Goal: Task Accomplishment & Management: Use online tool/utility

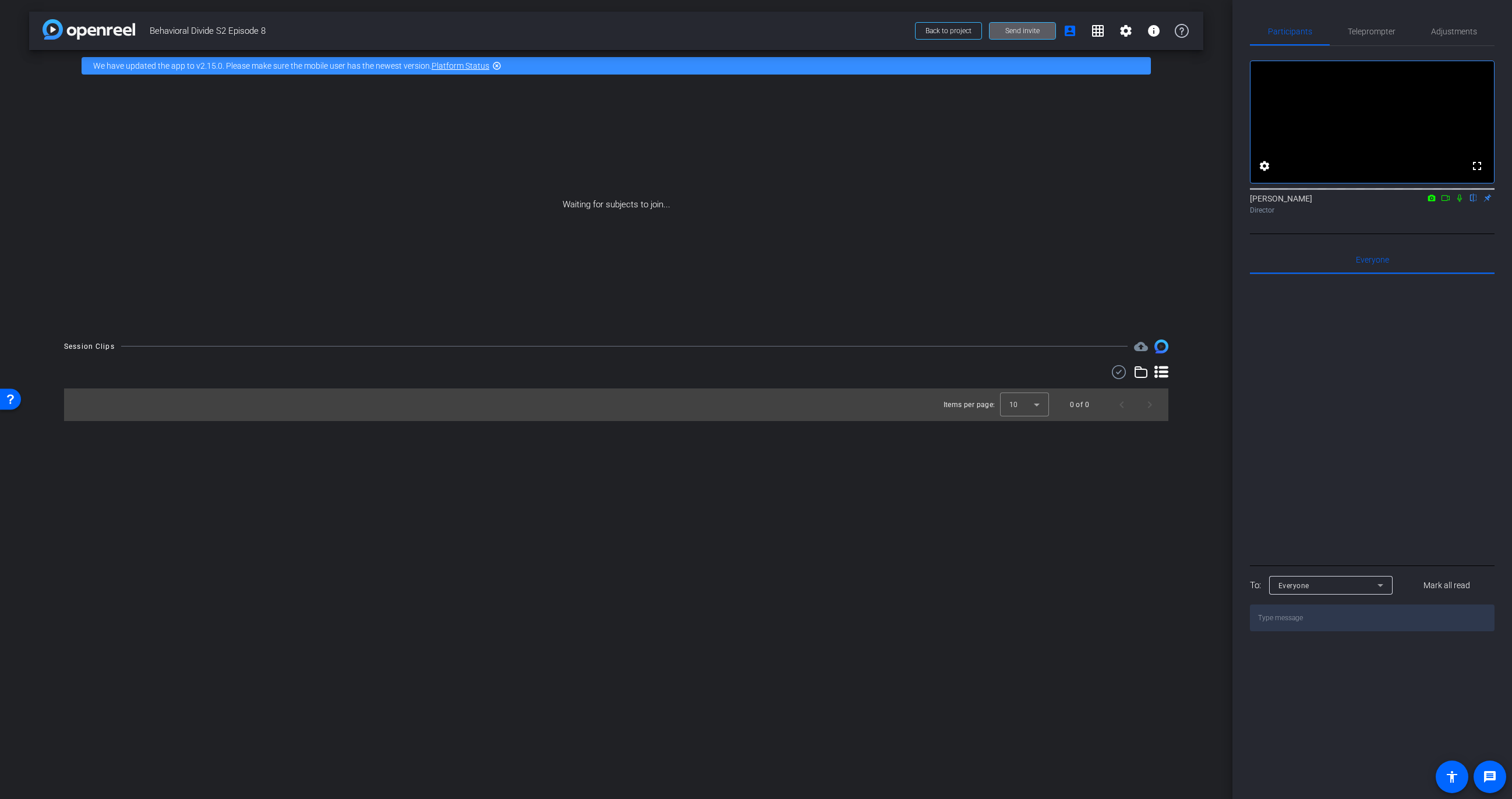
click at [1461, 202] on icon at bounding box center [1459, 198] width 10 height 8
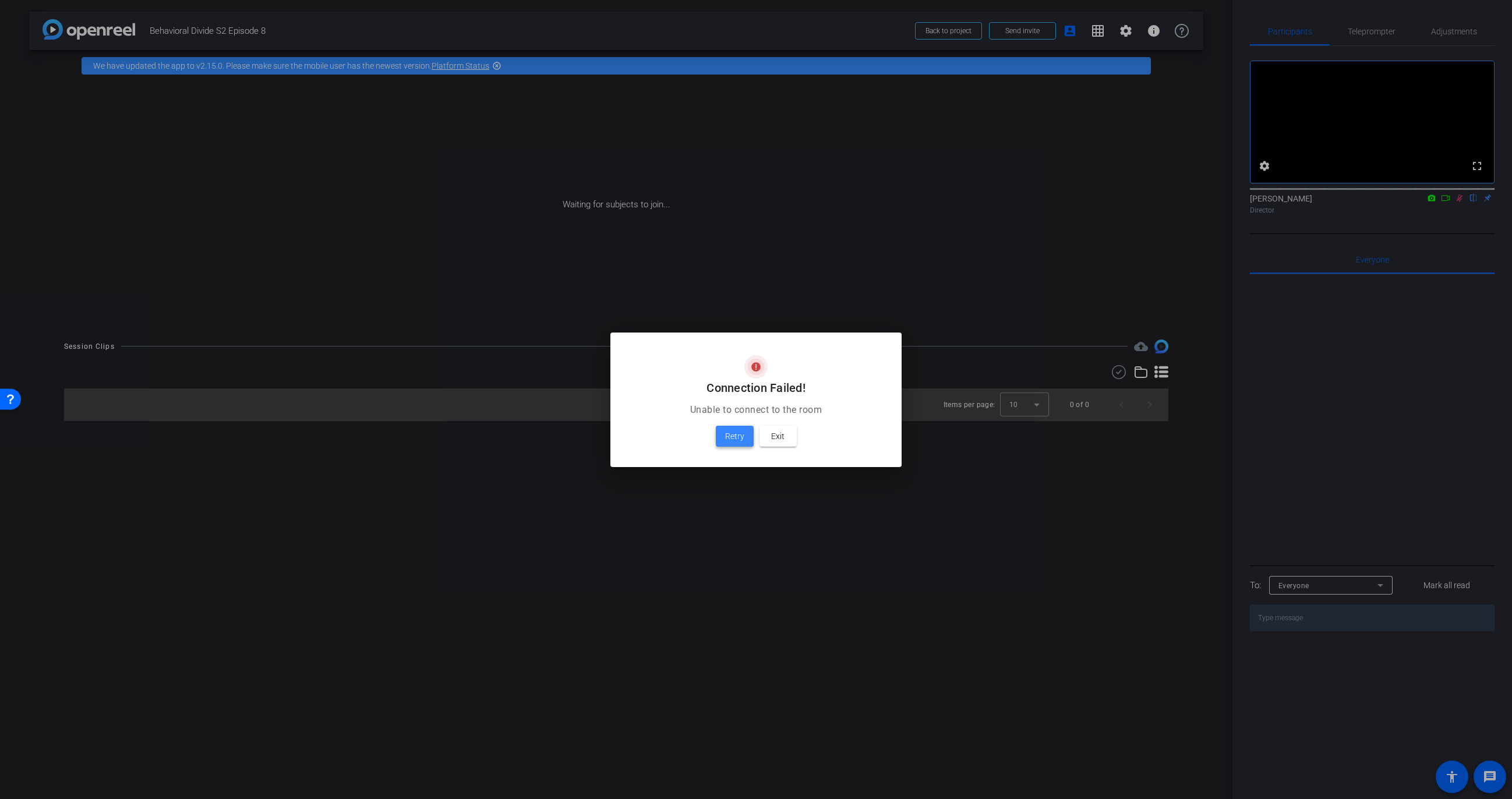
click at [735, 438] on span "Retry" at bounding box center [735, 436] width 20 height 14
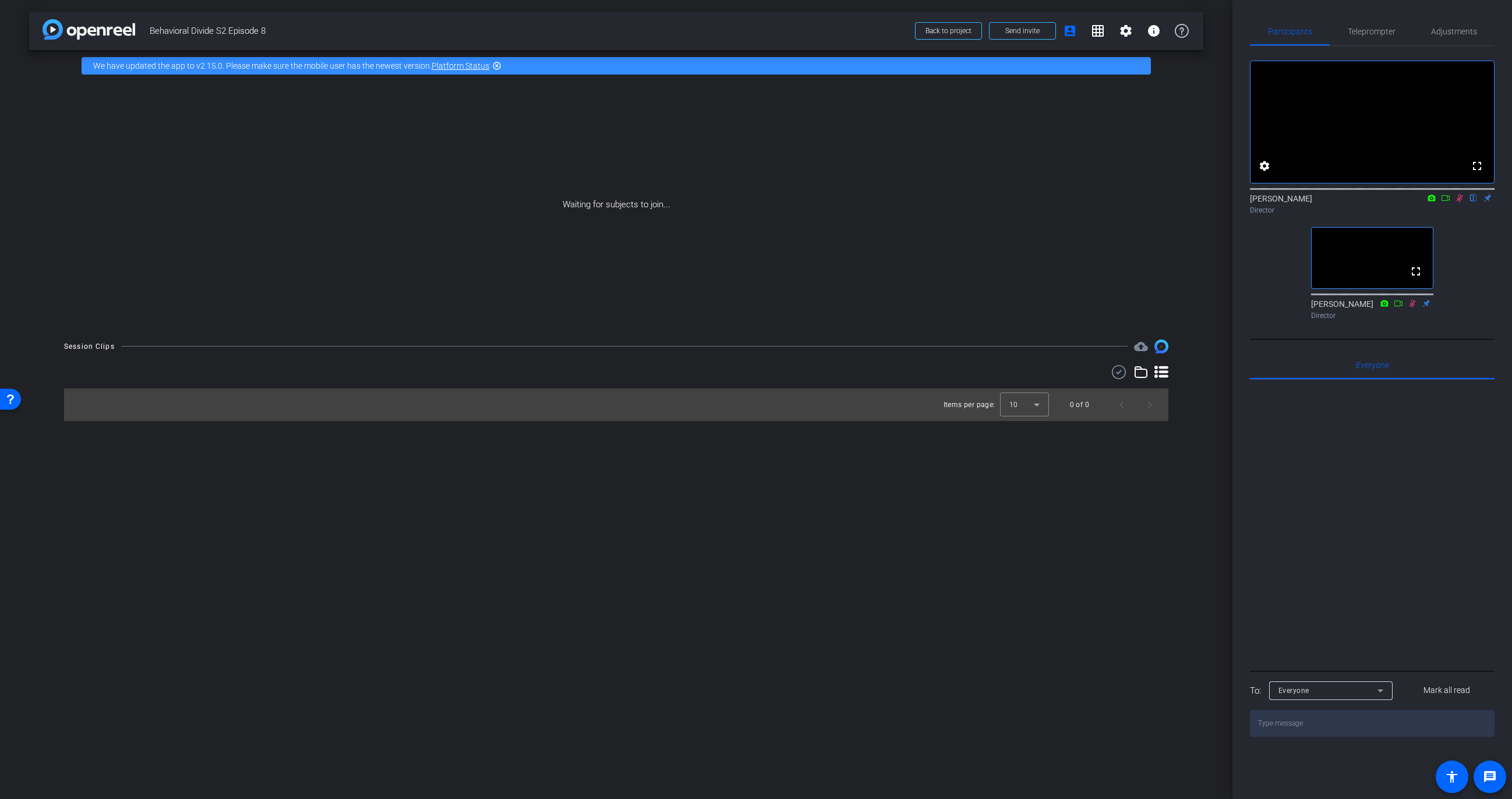
click at [1458, 202] on icon at bounding box center [1459, 198] width 7 height 8
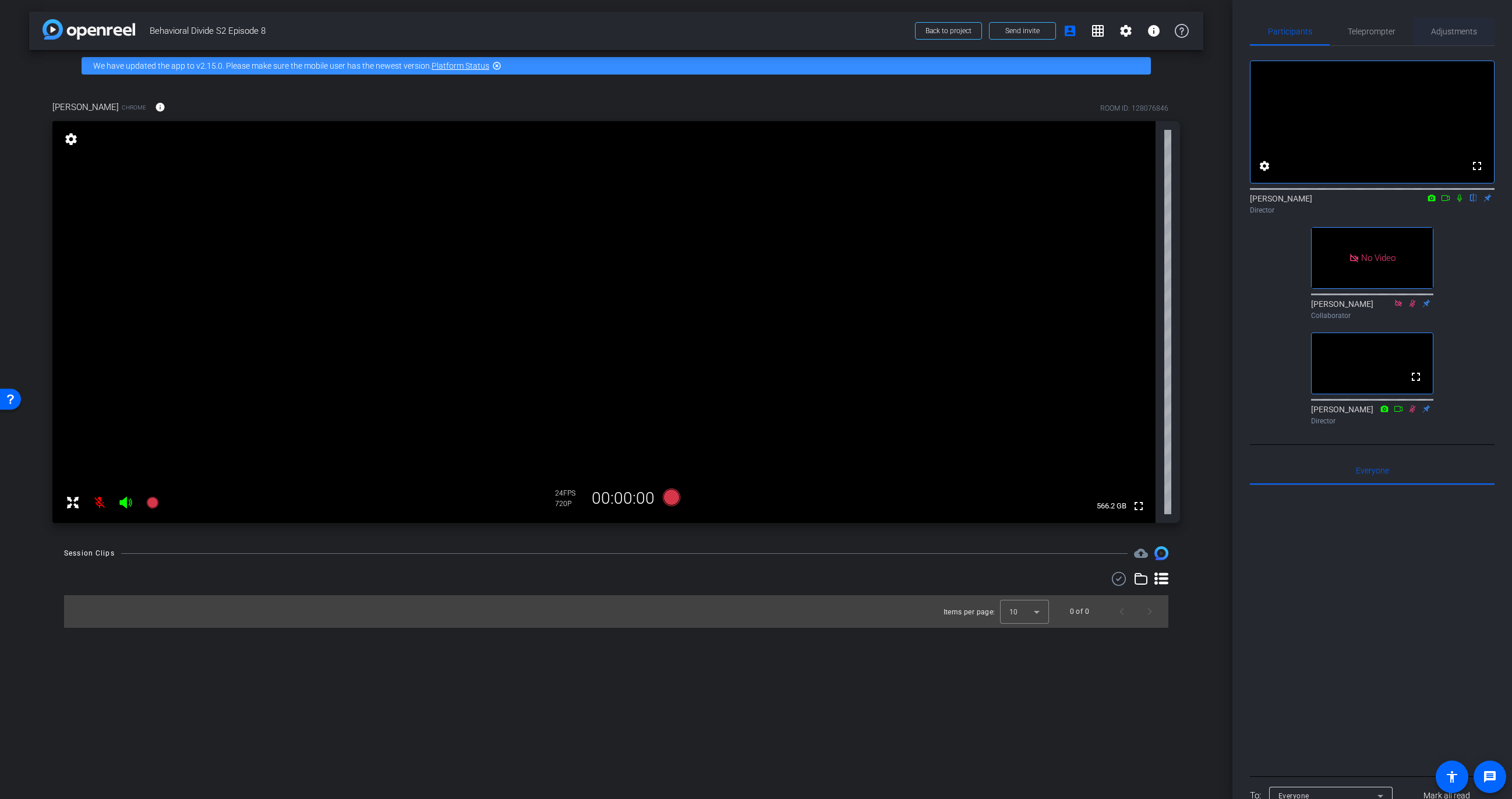
click at [1449, 31] on span "Adjustments" at bounding box center [1453, 31] width 46 height 8
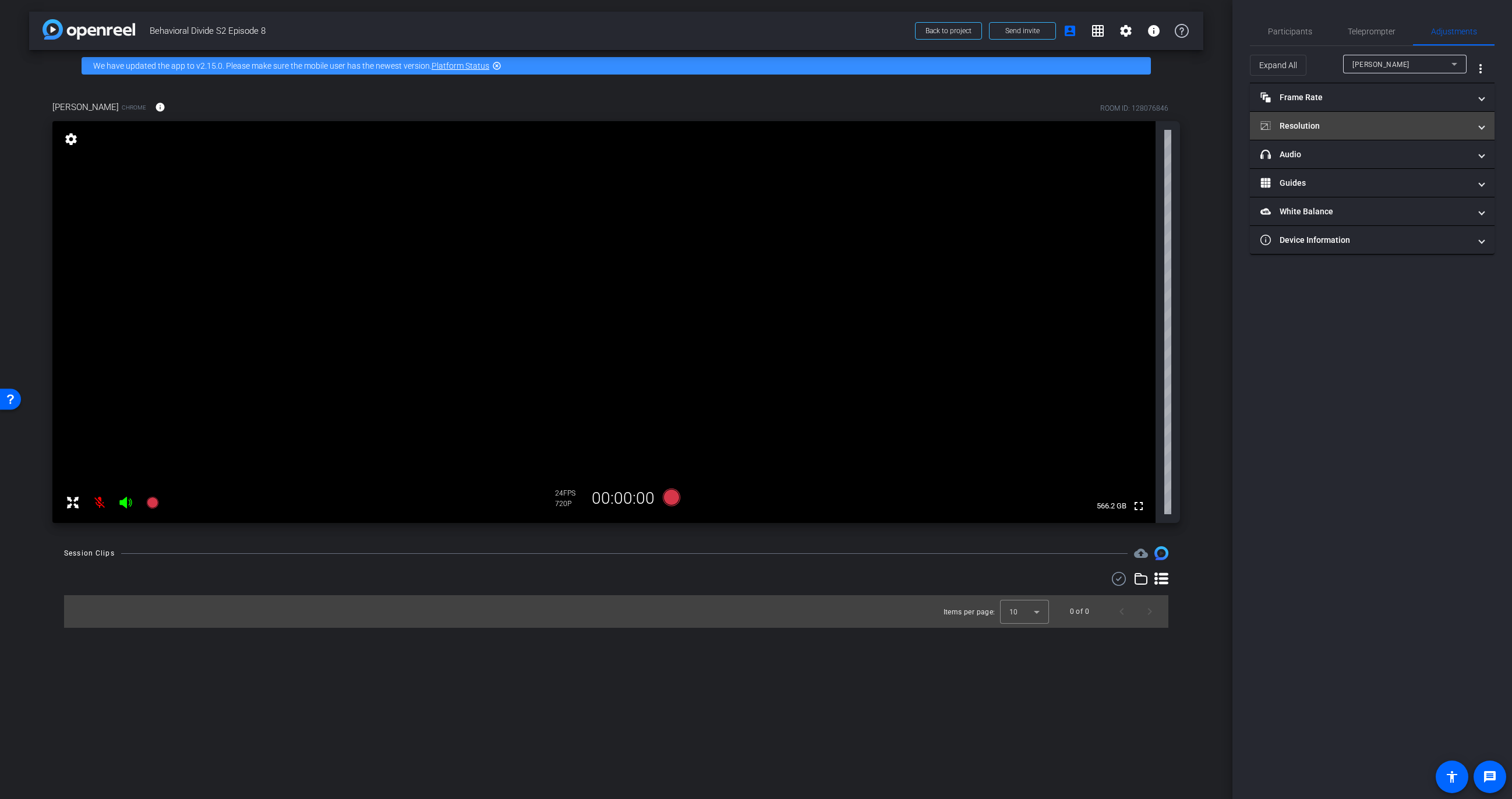
click at [1347, 125] on mat-panel-title "Resolution" at bounding box center [1365, 126] width 210 height 13
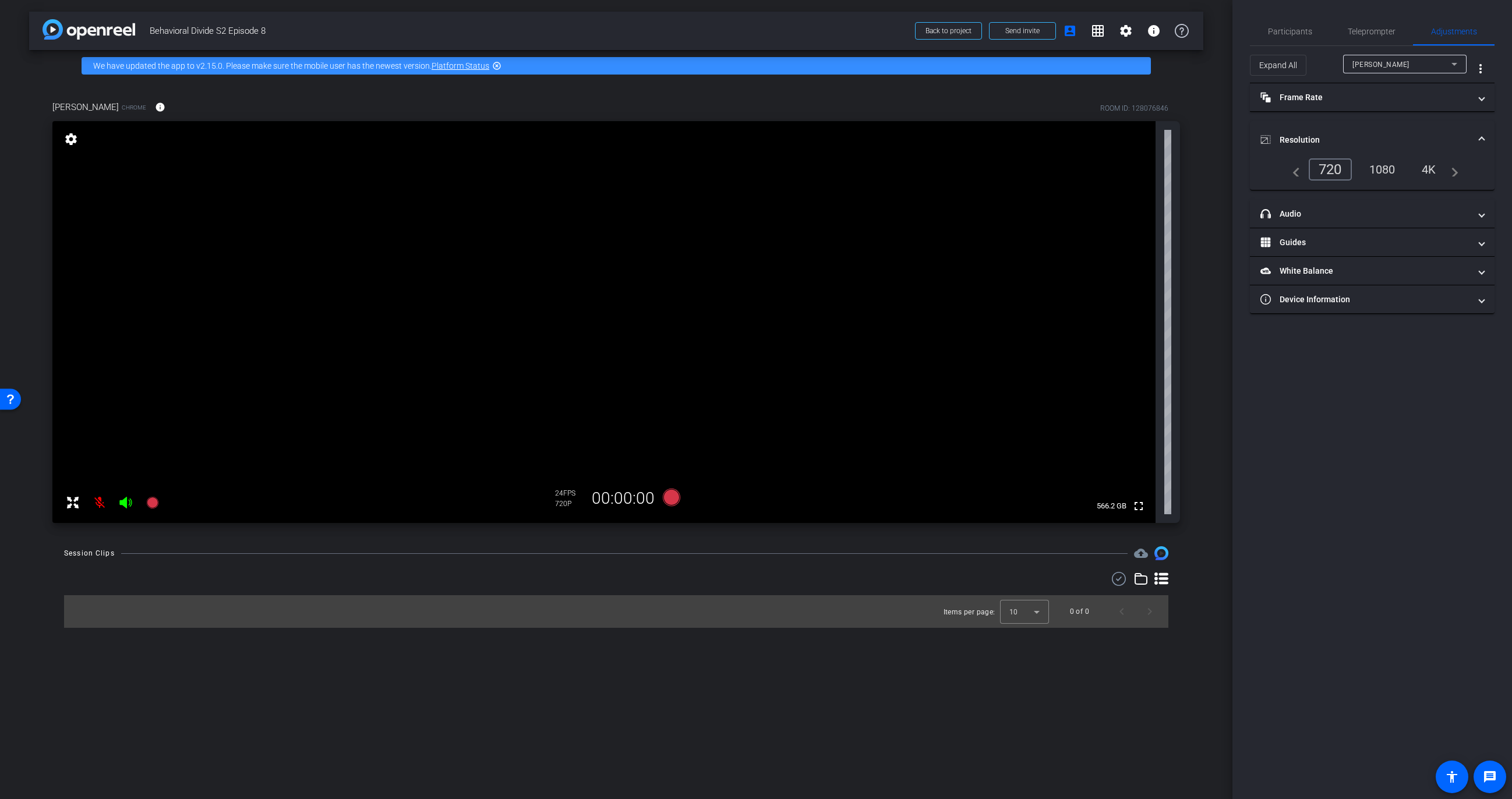
click at [1392, 171] on div "1080" at bounding box center [1382, 169] width 44 height 20
click at [1367, 432] on div "Participants Teleprompter Adjustments settings Jandle Johnson flip Director Ky …" at bounding box center [1371, 400] width 279 height 799
click at [104, 500] on mat-icon at bounding box center [100, 503] width 23 height 23
click at [670, 501] on icon at bounding box center [671, 497] width 18 height 18
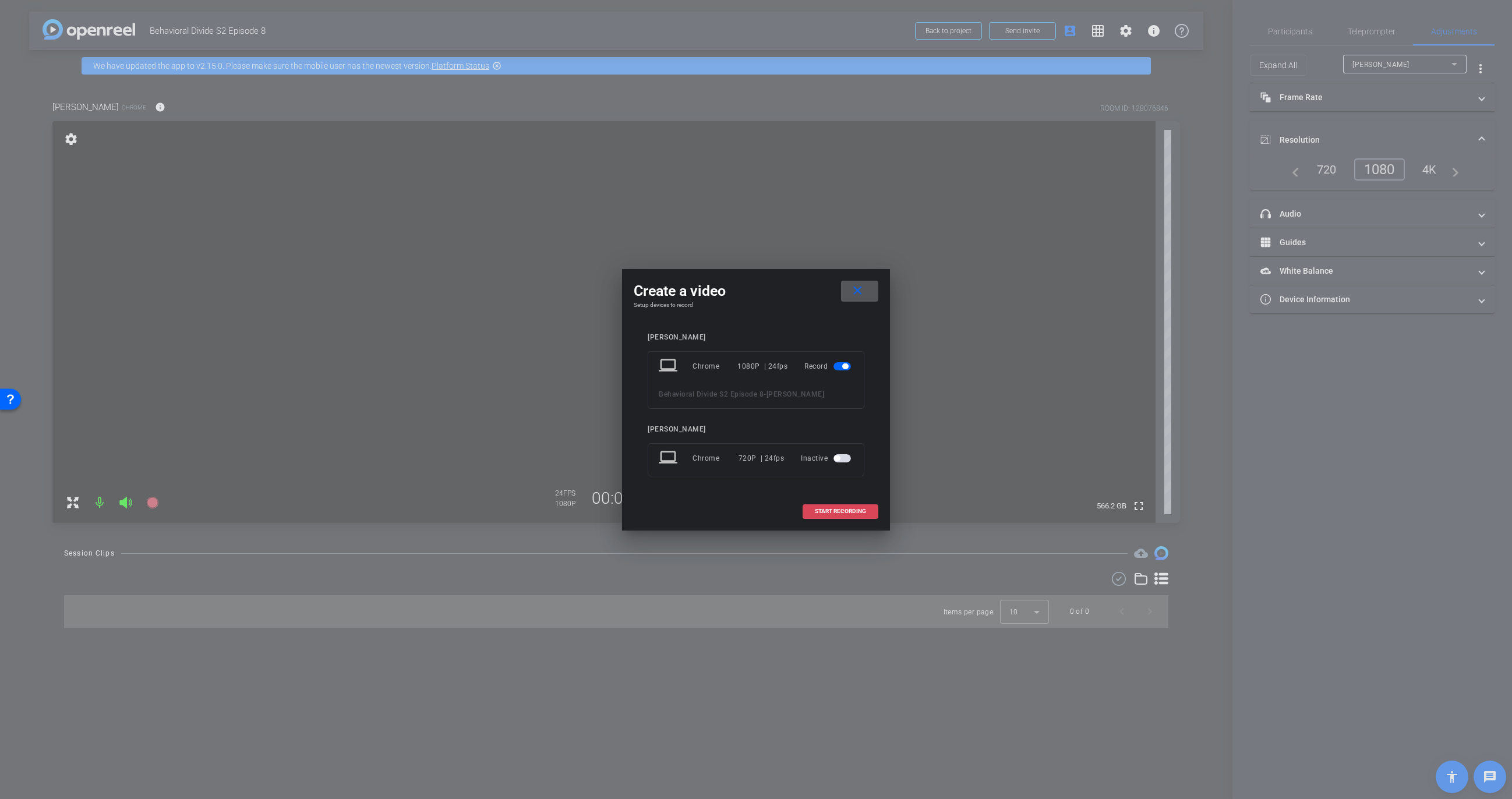
click at [843, 508] on span "START RECORDING" at bounding box center [840, 511] width 51 height 6
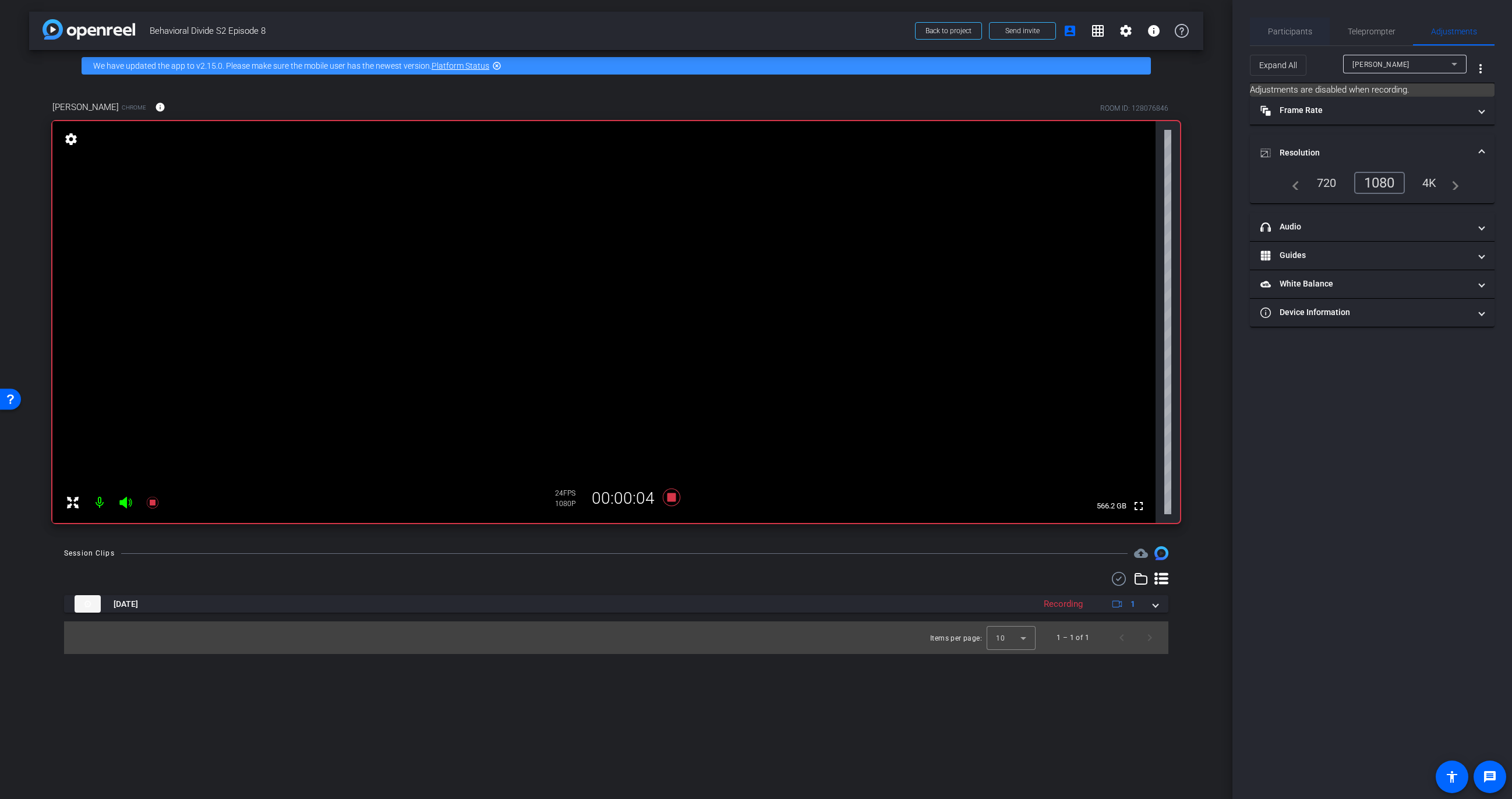
drag, startPoint x: 1291, startPoint y: 30, endPoint x: 1300, endPoint y: 36, distance: 10.8
click at [1300, 36] on span "Participants" at bounding box center [1289, 31] width 44 height 28
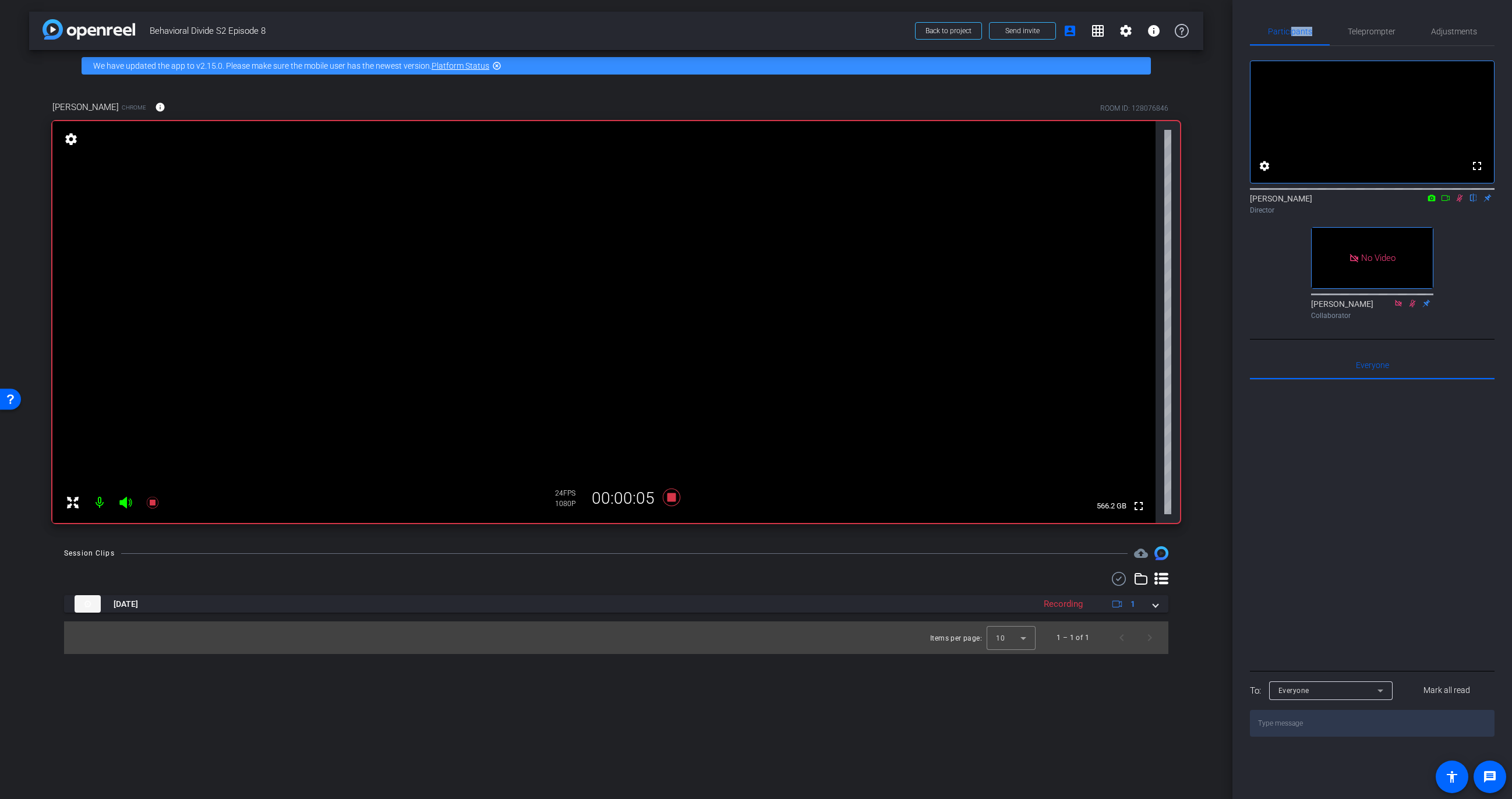
drag, startPoint x: 1456, startPoint y: 213, endPoint x: 1438, endPoint y: 279, distance: 68.4
click at [1456, 202] on icon at bounding box center [1459, 198] width 10 height 8
click at [671, 495] on icon at bounding box center [671, 497] width 18 height 18
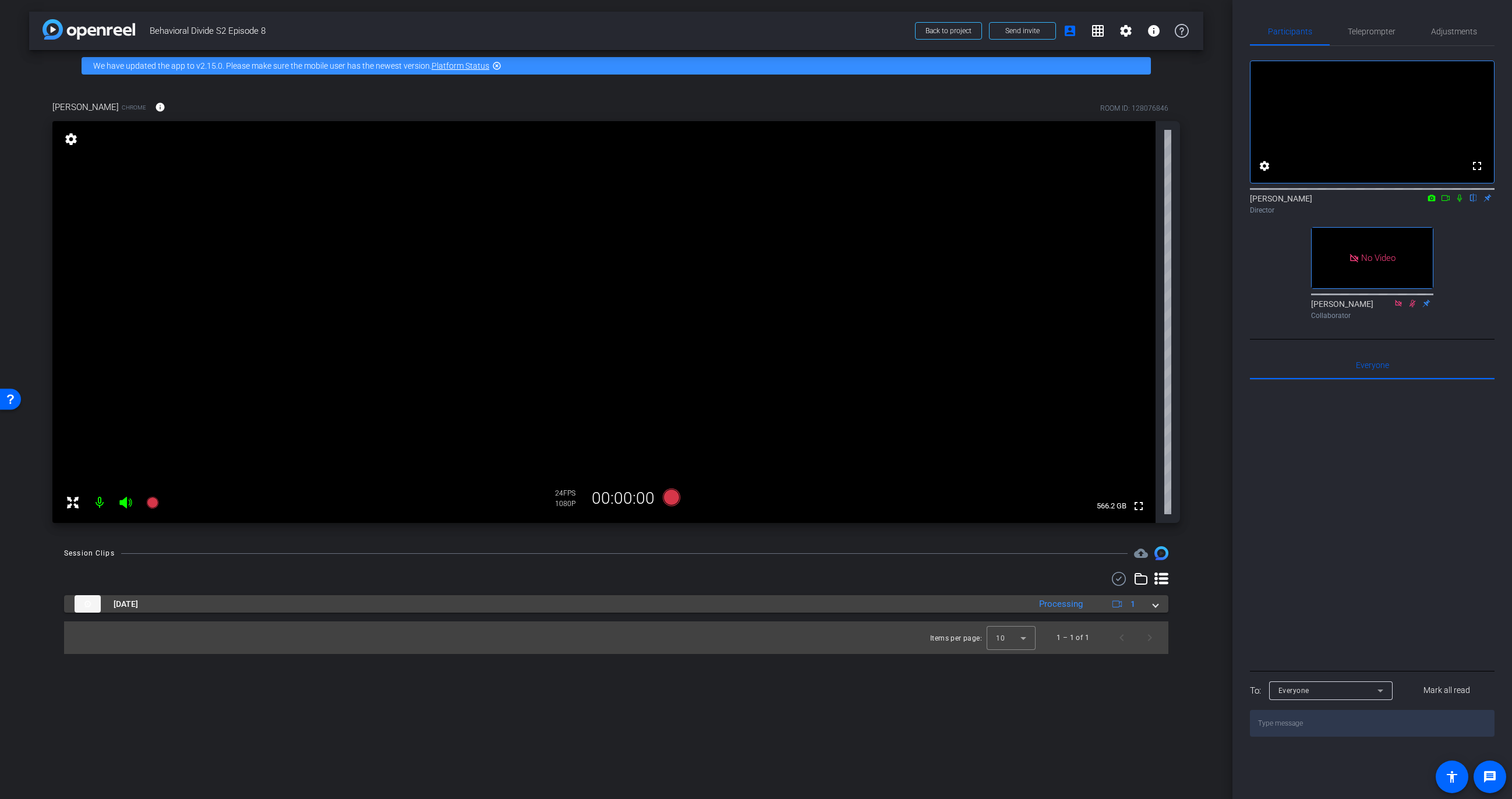
click at [1151, 604] on div "Aug 25, 2025 Processing 1" at bounding box center [613, 604] width 1078 height 18
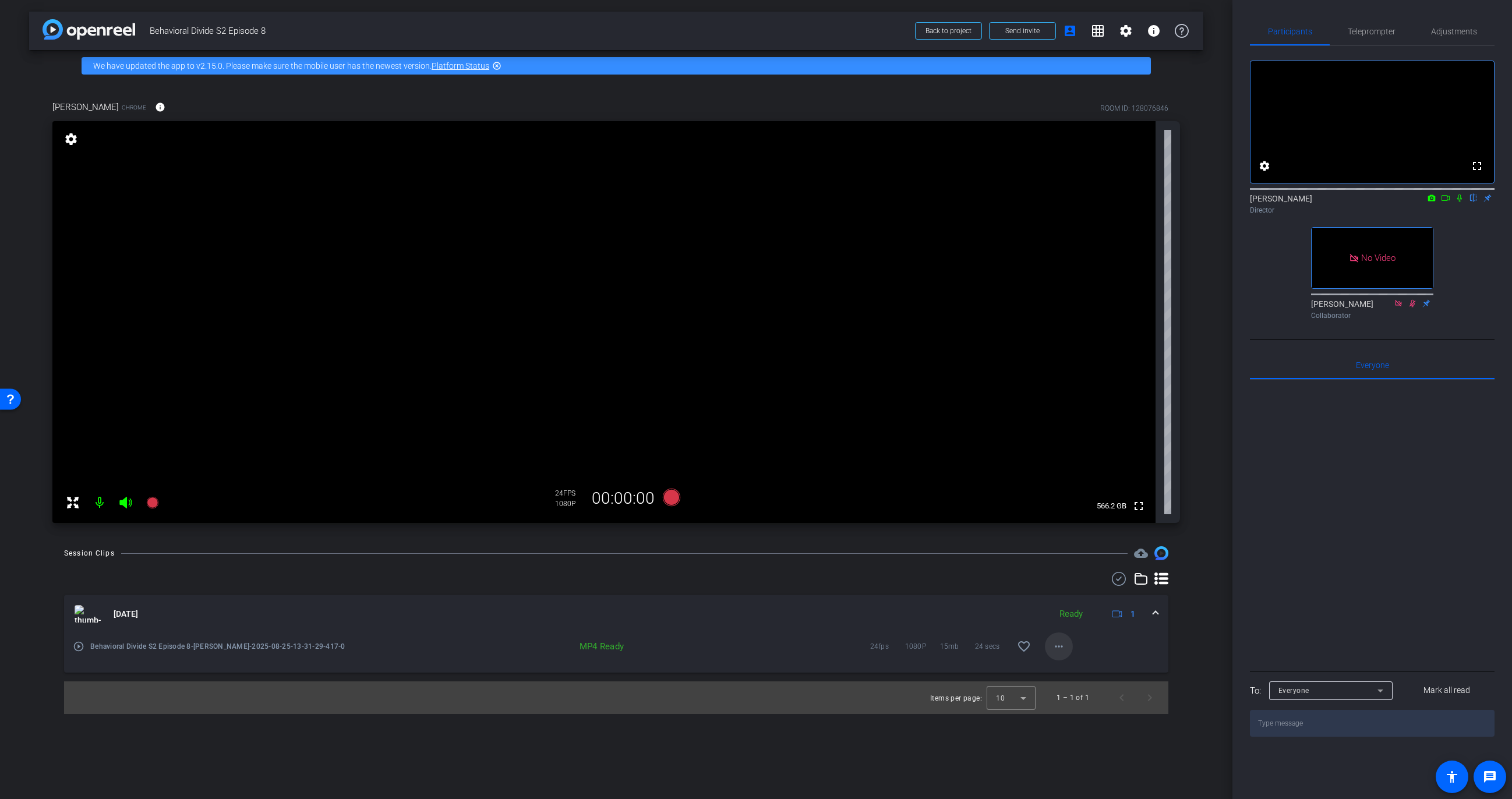
click at [1055, 650] on mat-icon "more_horiz" at bounding box center [1059, 647] width 14 height 14
click at [1076, 548] on span "Play MP4 (HQ)" at bounding box center [1089, 550] width 70 height 14
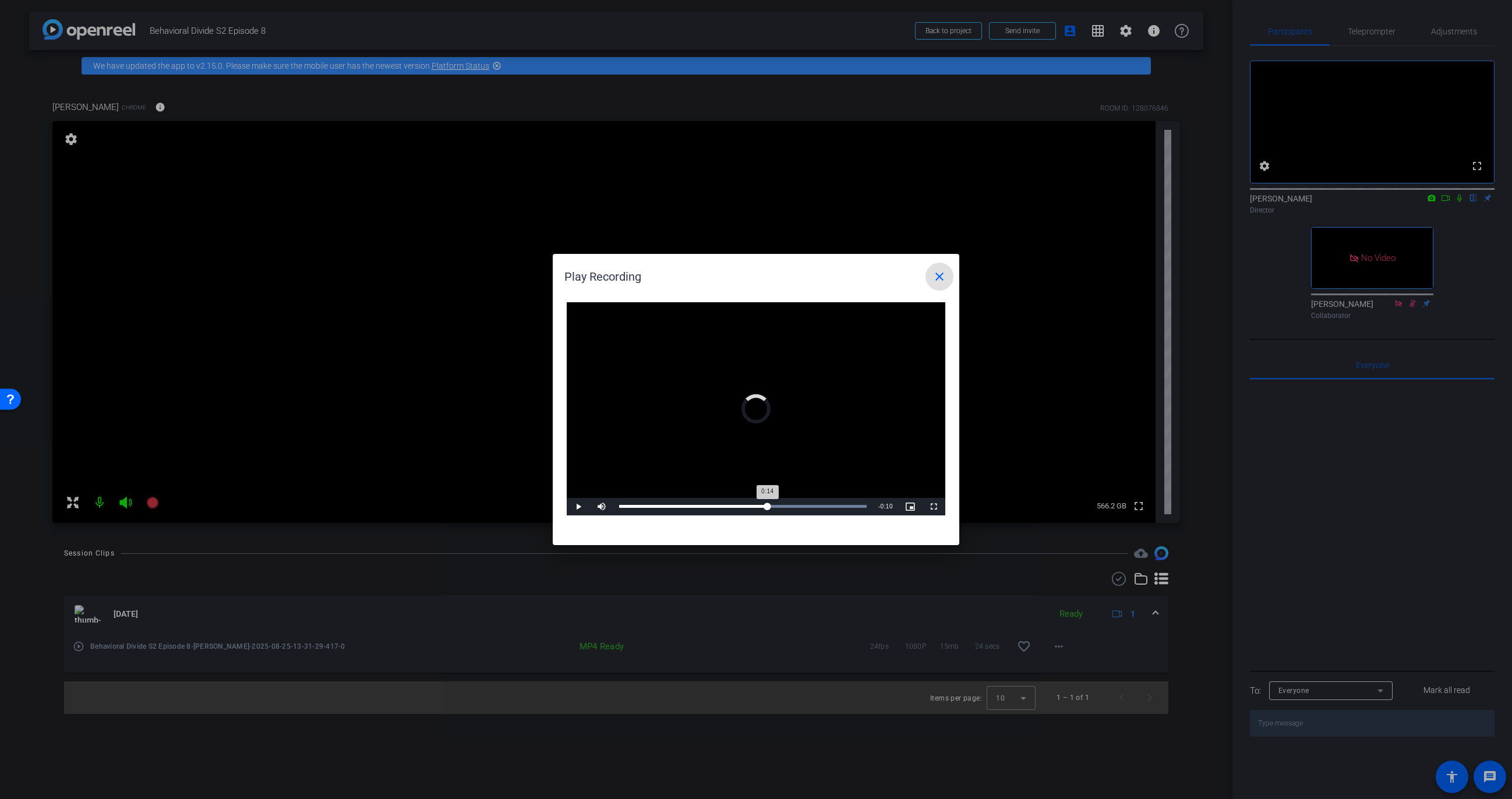
drag, startPoint x: 768, startPoint y: 508, endPoint x: 789, endPoint y: 510, distance: 21.1
click at [772, 510] on div "Loaded : 100.00% 0:14 0:14" at bounding box center [742, 507] width 259 height 18
drag, startPoint x: 810, startPoint y: 508, endPoint x: 821, endPoint y: 508, distance: 11.0
click at [813, 508] on div "Loaded : 100.00% 0:18 0:14" at bounding box center [742, 507] width 259 height 18
click at [941, 276] on mat-icon "close" at bounding box center [939, 276] width 14 height 14
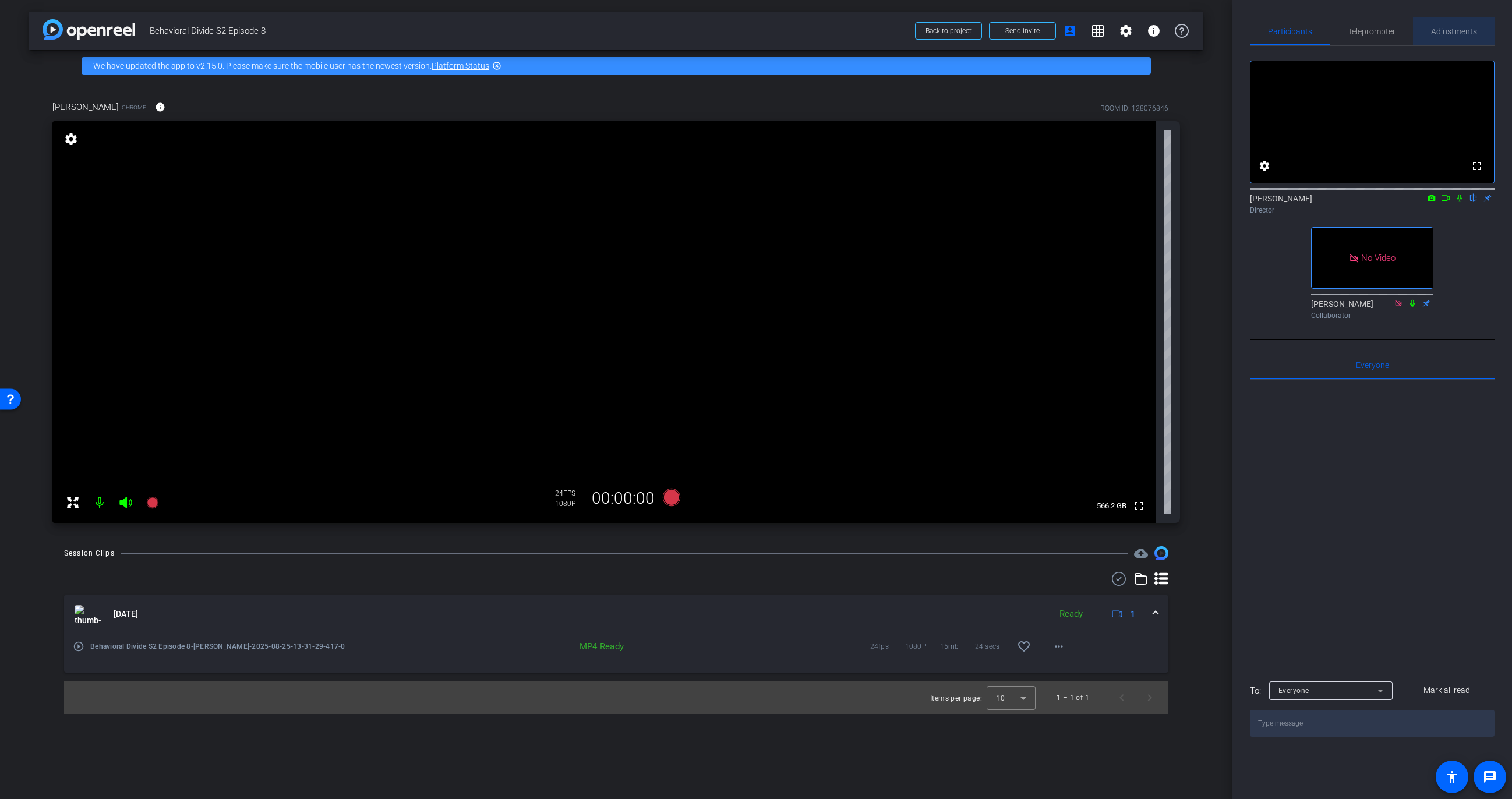
click at [1449, 31] on span "Adjustments" at bounding box center [1453, 31] width 46 height 8
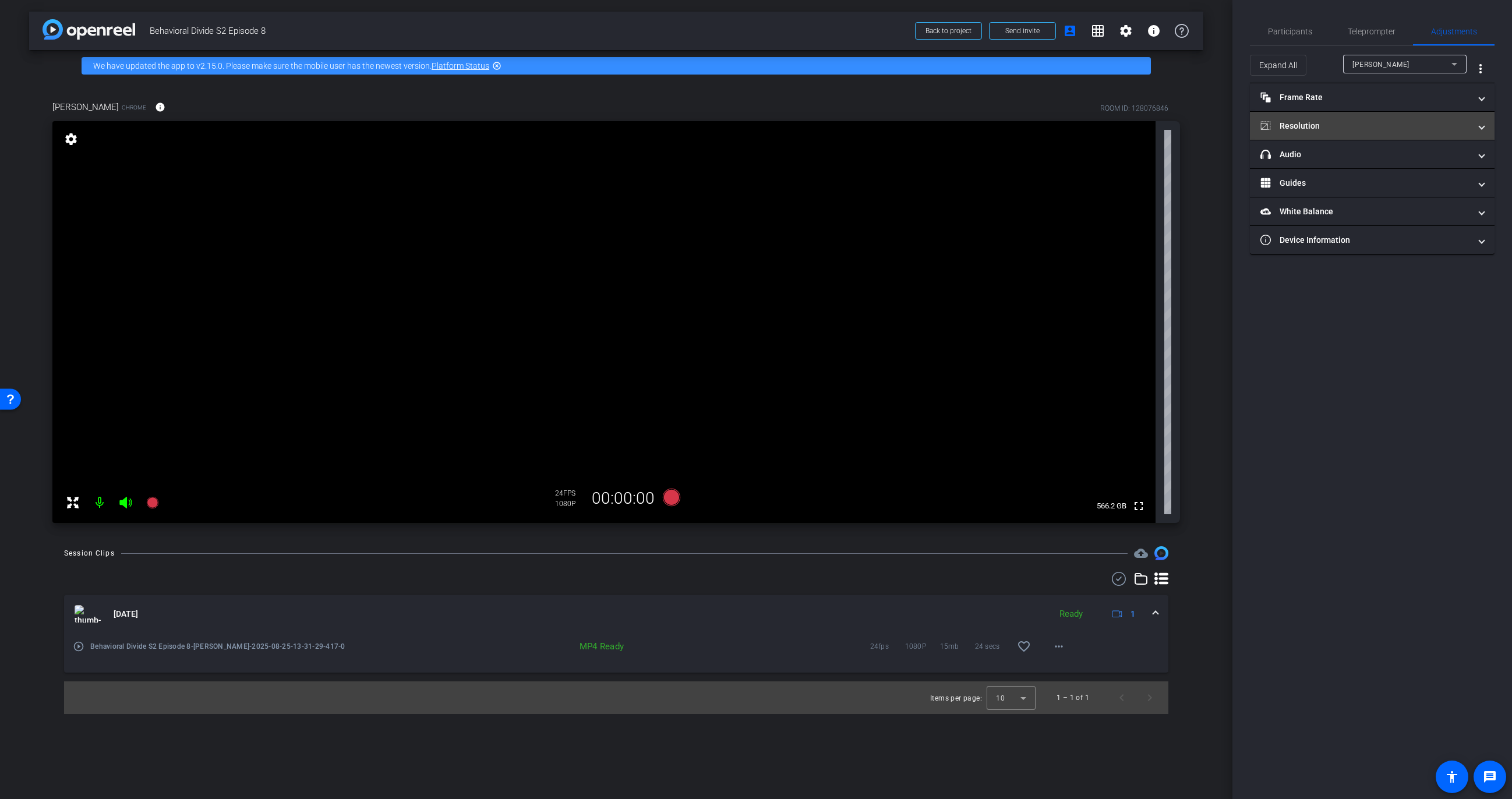
click at [1450, 134] on mat-expansion-panel-header "Resolution" at bounding box center [1371, 125] width 244 height 28
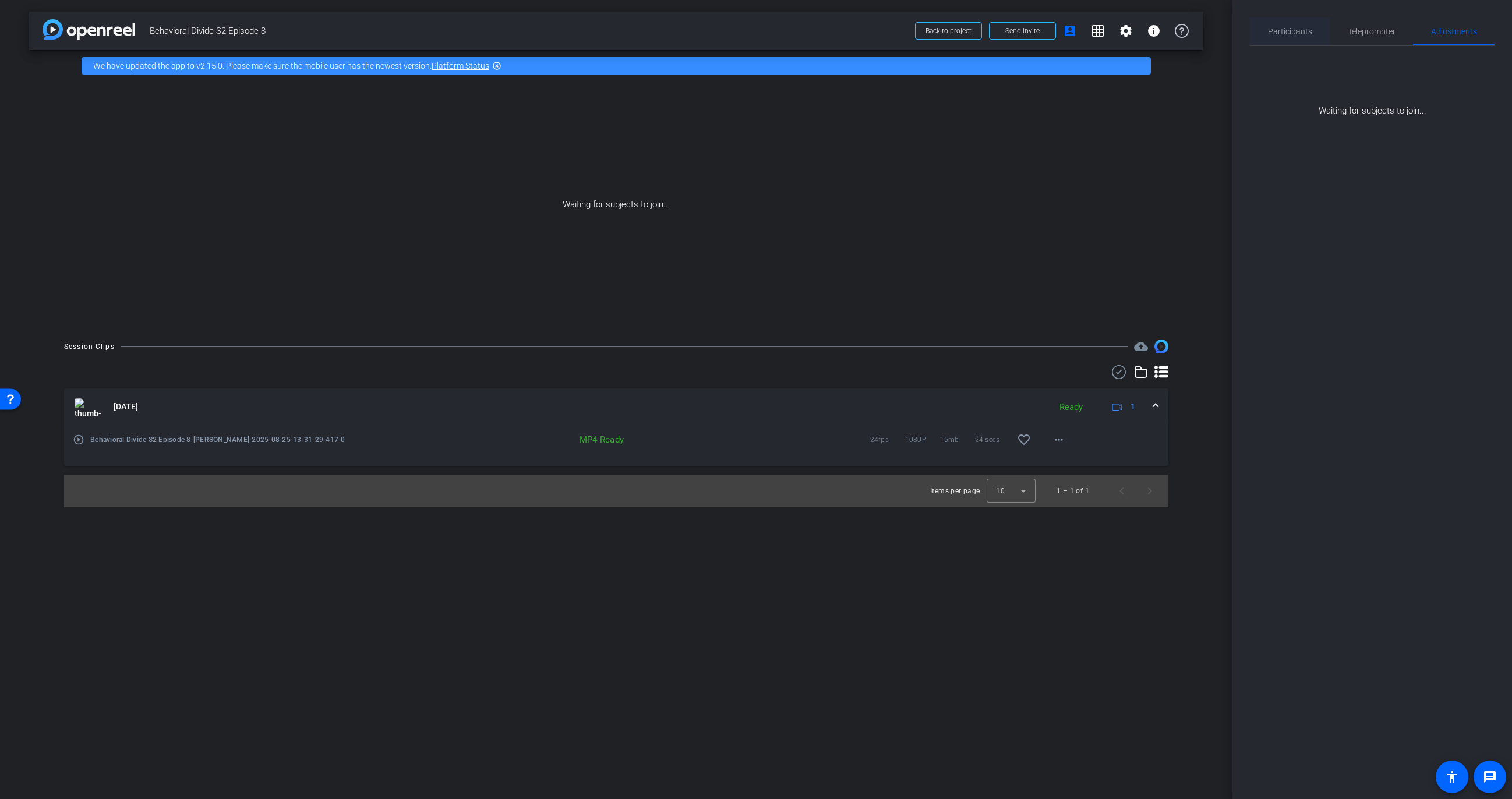
click at [1289, 32] on span "Participants" at bounding box center [1289, 31] width 44 height 8
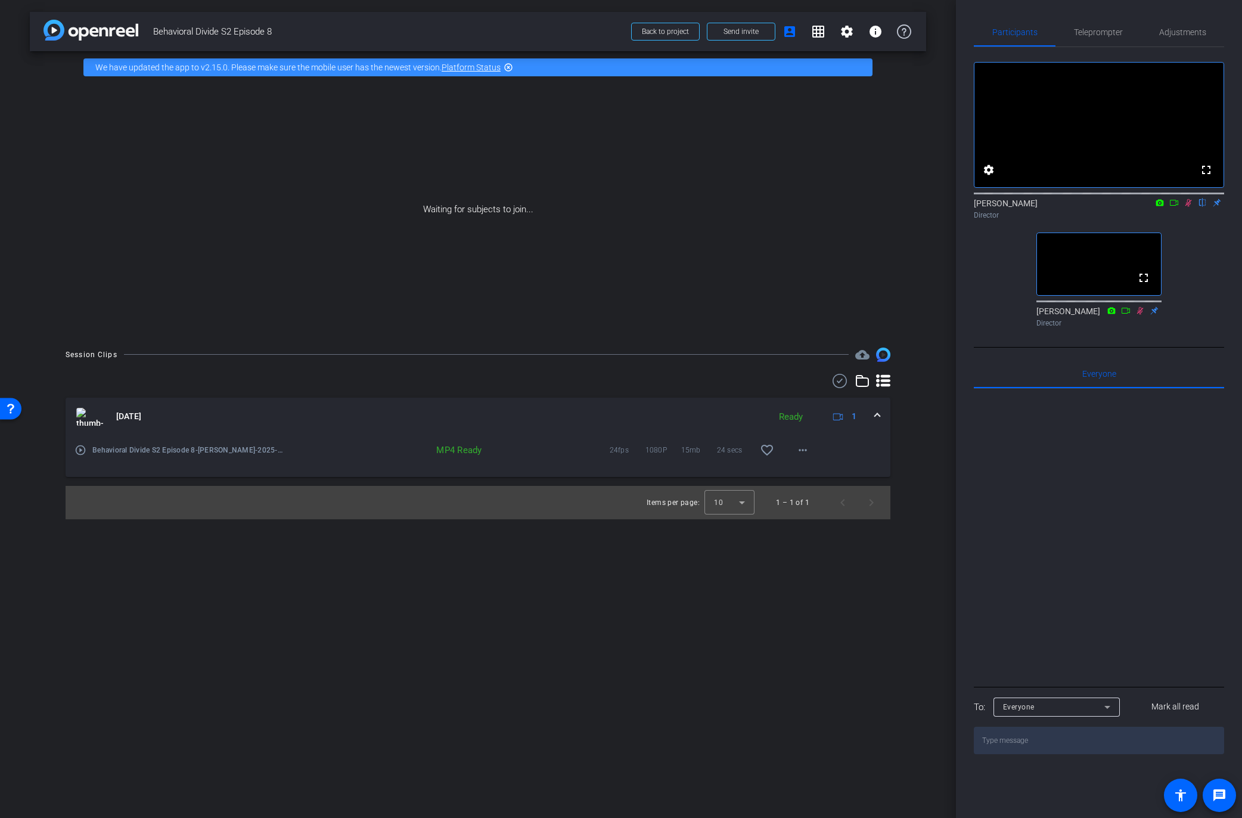
click at [1189, 207] on icon at bounding box center [1189, 203] width 10 height 8
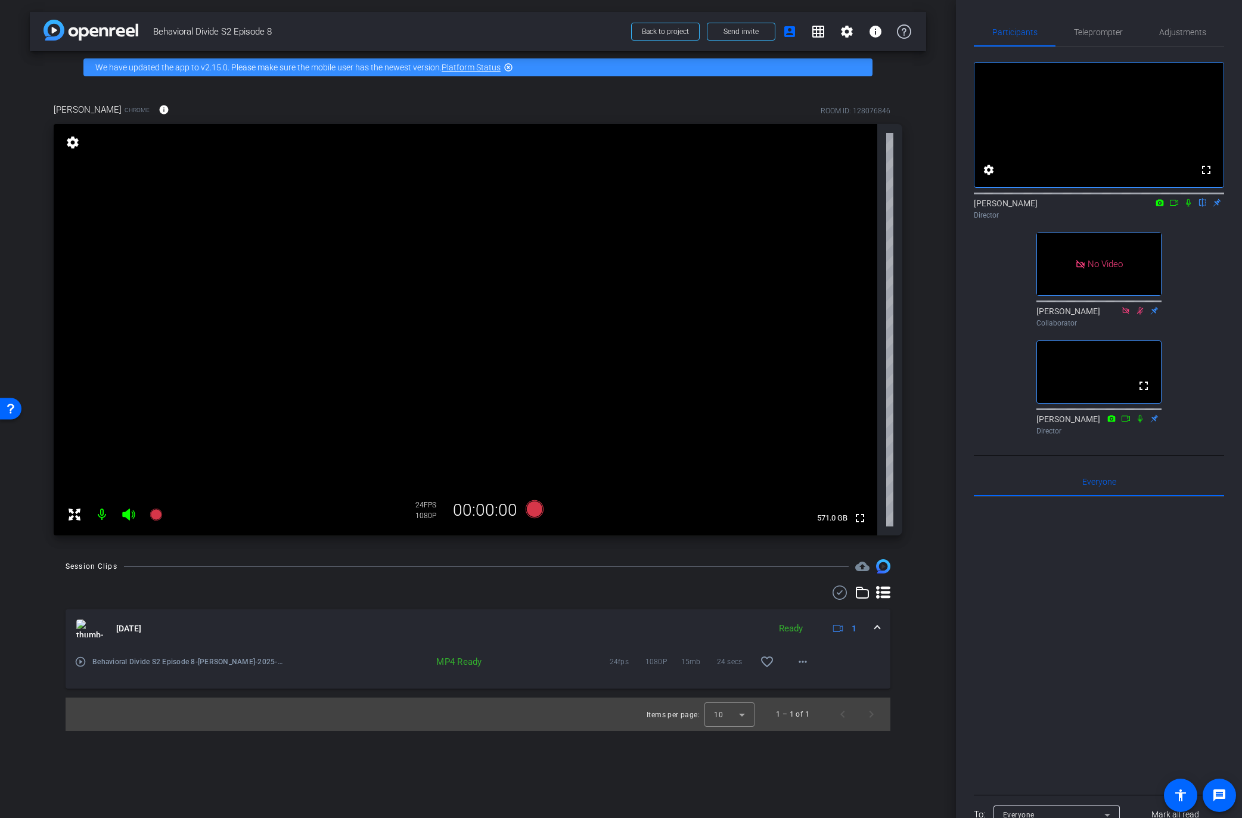
click at [930, 379] on div "arrow_back Behavioral Divide S2 Episode 8 Back to project Send invite account_b…" at bounding box center [478, 409] width 956 height 818
click at [538, 510] on icon at bounding box center [535, 509] width 18 height 18
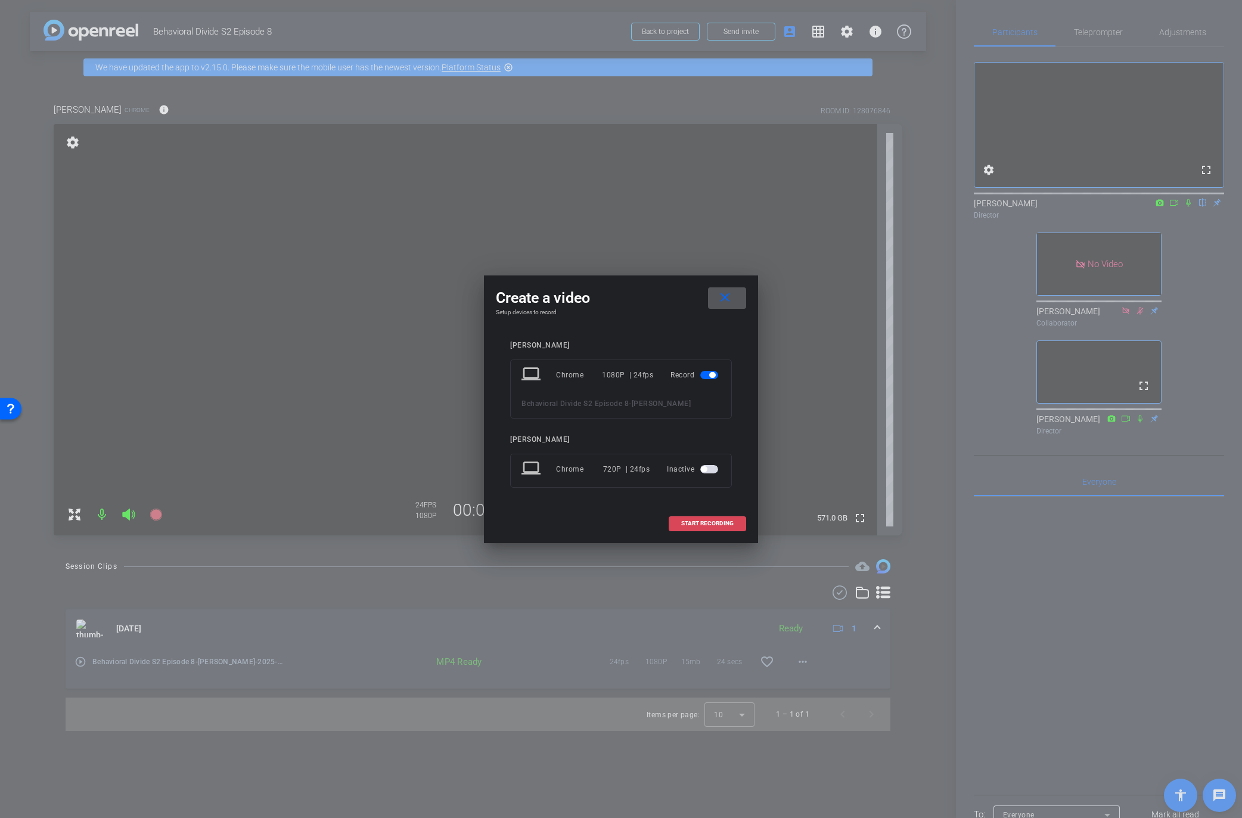
click at [689, 524] on span "START RECORDING" at bounding box center [707, 523] width 52 height 6
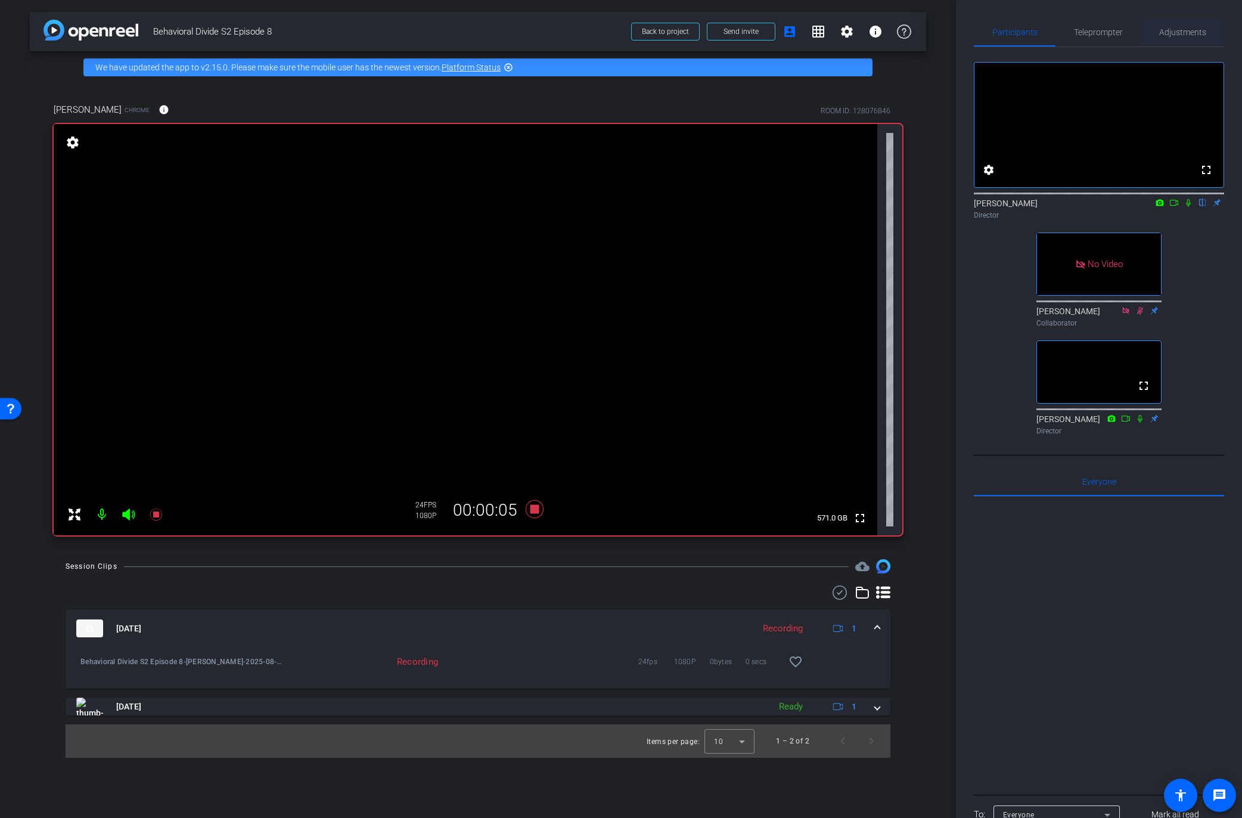
click at [1179, 33] on span "Adjustments" at bounding box center [1182, 32] width 47 height 8
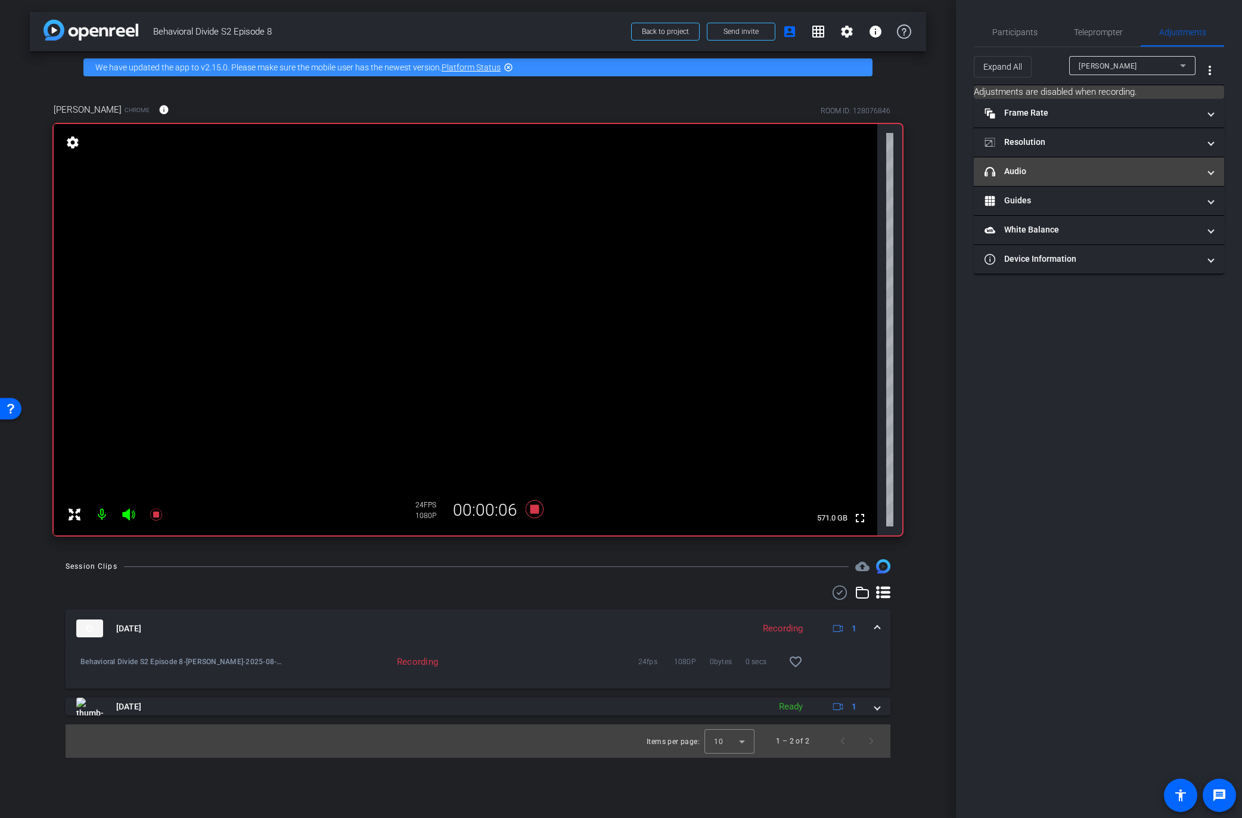
click at [1162, 170] on mat-panel-title "headphone icon Audio" at bounding box center [1092, 171] width 215 height 13
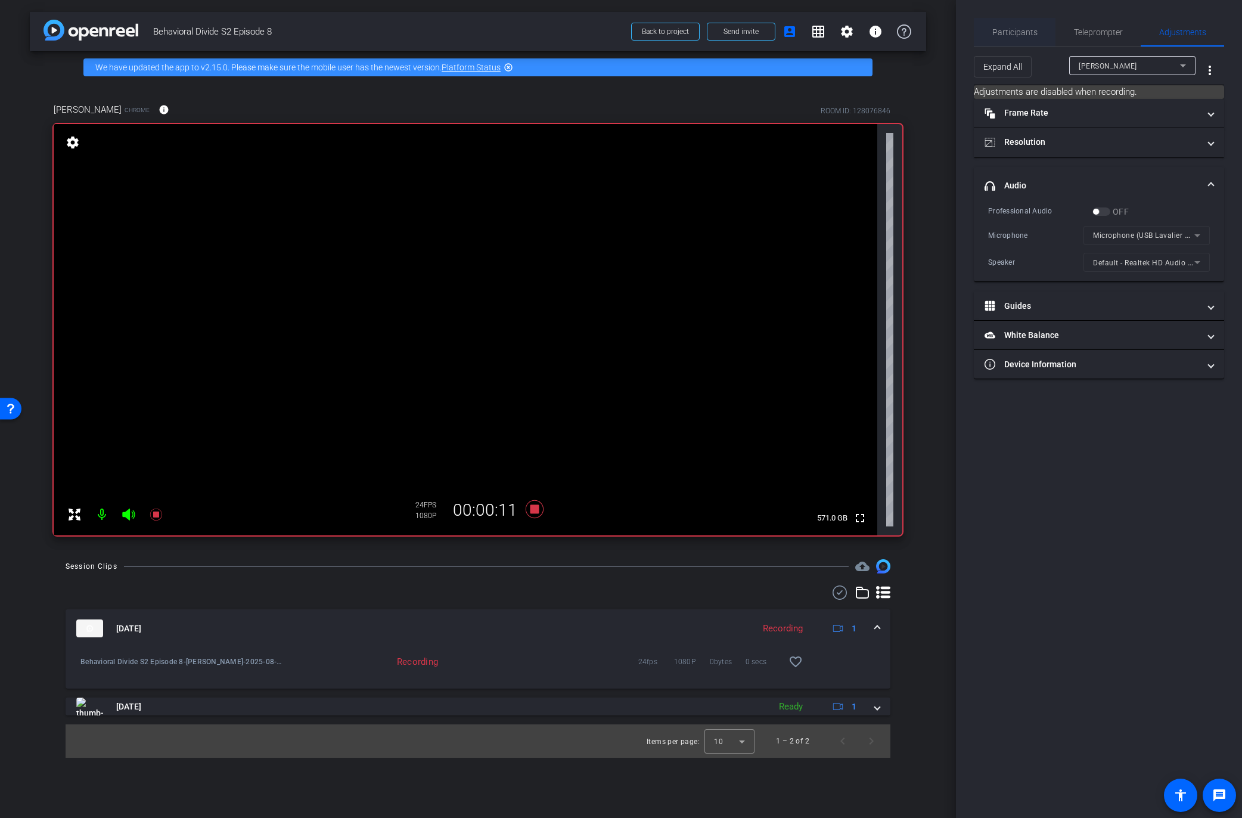
click at [1000, 28] on span "Participants" at bounding box center [1015, 32] width 45 height 8
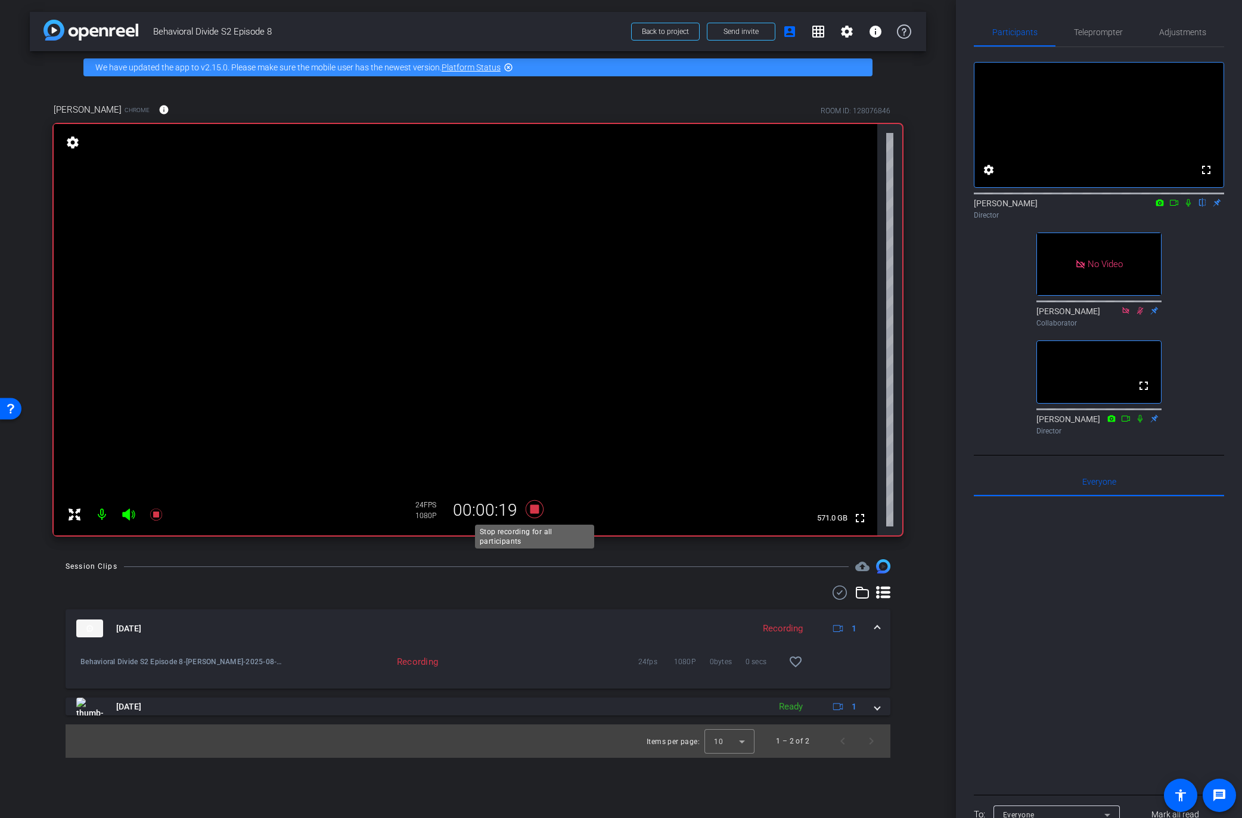
click at [535, 509] on icon at bounding box center [535, 509] width 18 height 18
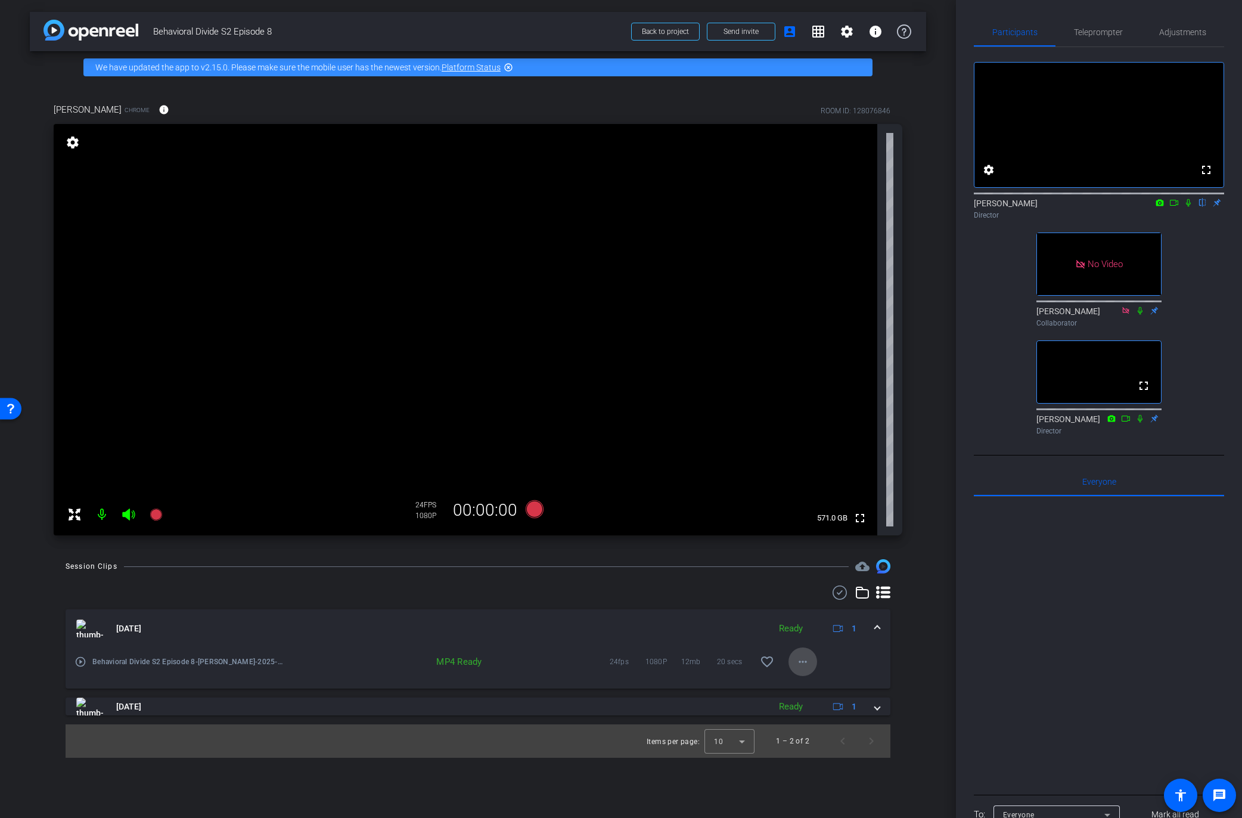
click at [801, 663] on mat-icon "more_horiz" at bounding box center [803, 662] width 14 height 14
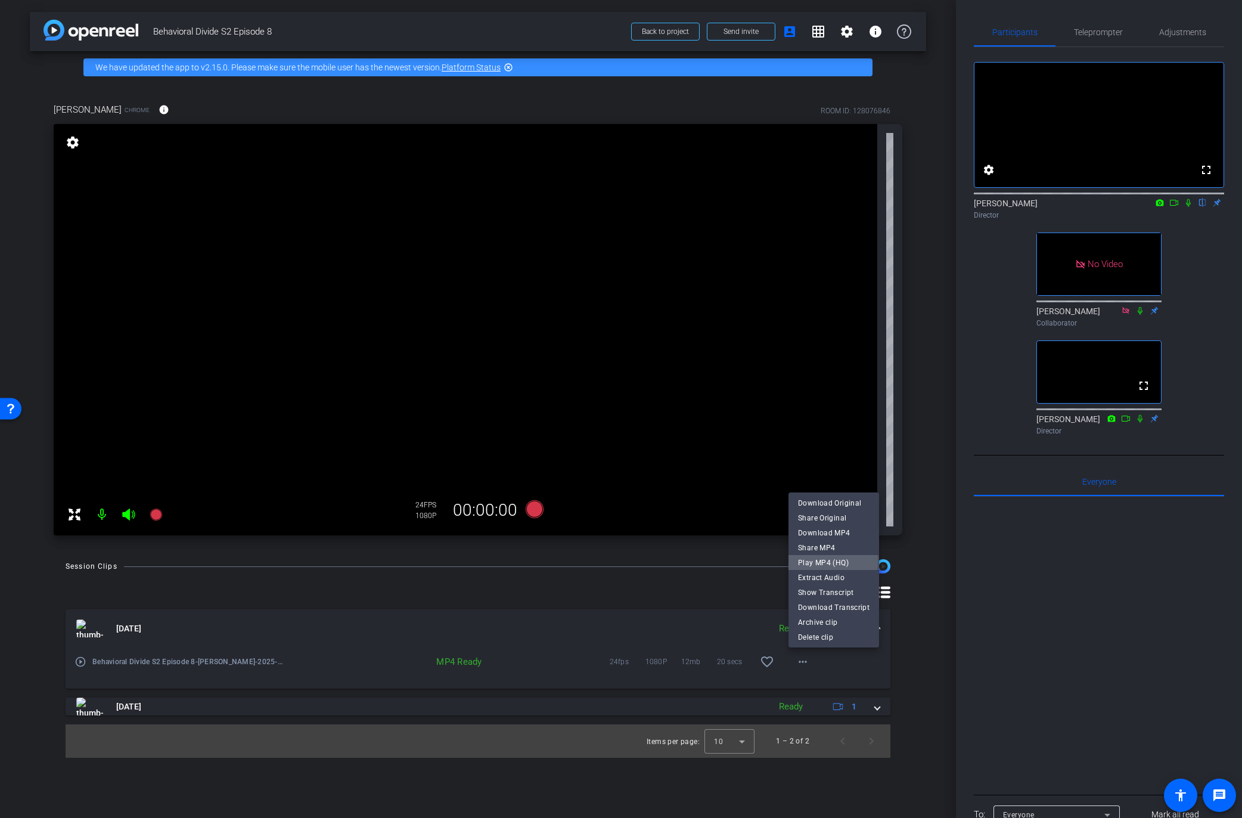
click at [818, 562] on span "Play MP4 (HQ)" at bounding box center [834, 563] width 72 height 14
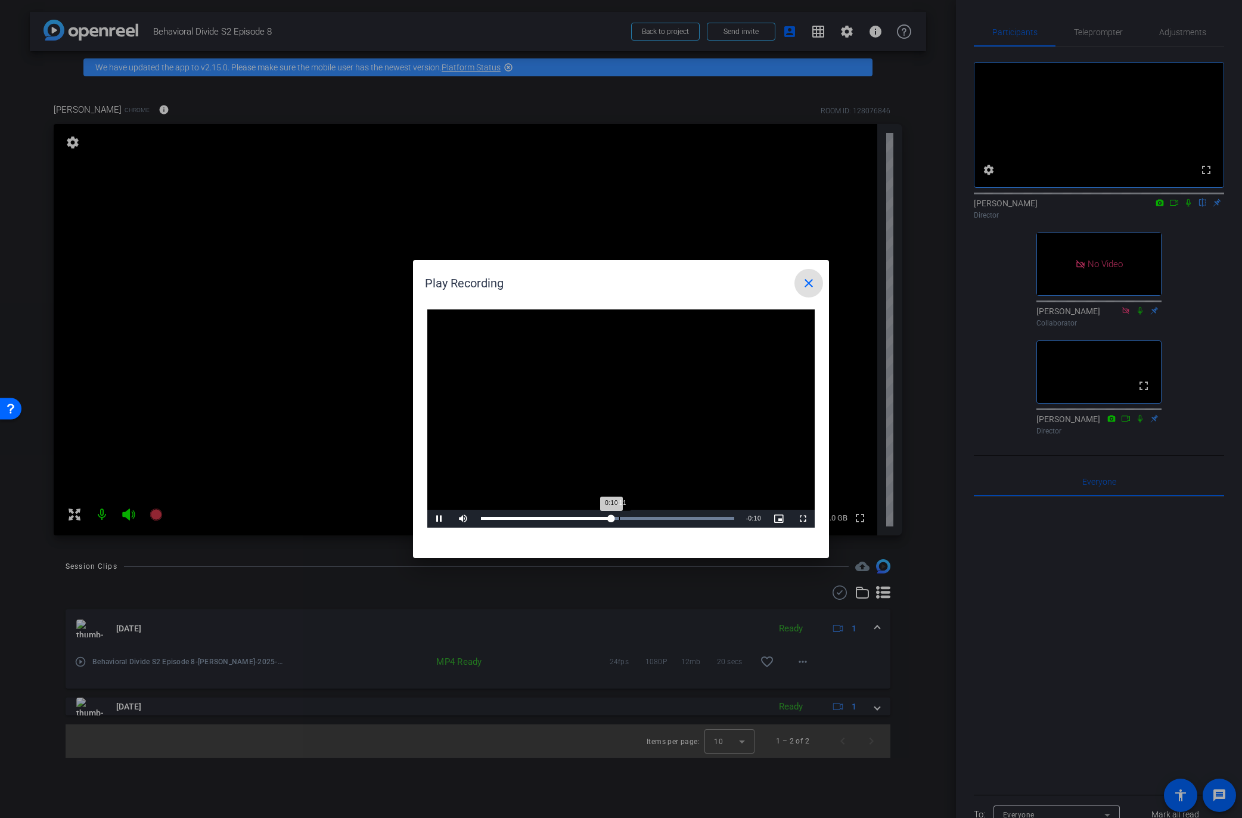
click at [619, 518] on div "Loaded : 100.00% 0:11 0:10" at bounding box center [607, 518] width 253 height 3
click at [674, 519] on div "Loaded : 100.00% 0:15 0:15" at bounding box center [607, 518] width 253 height 3
drag, startPoint x: 712, startPoint y: 519, endPoint x: 741, endPoint y: 516, distance: 29.3
click at [714, 519] on div "Loaded : 100.00% 0:18 0:18" at bounding box center [607, 518] width 253 height 2
click at [801, 283] on span at bounding box center [809, 283] width 29 height 29
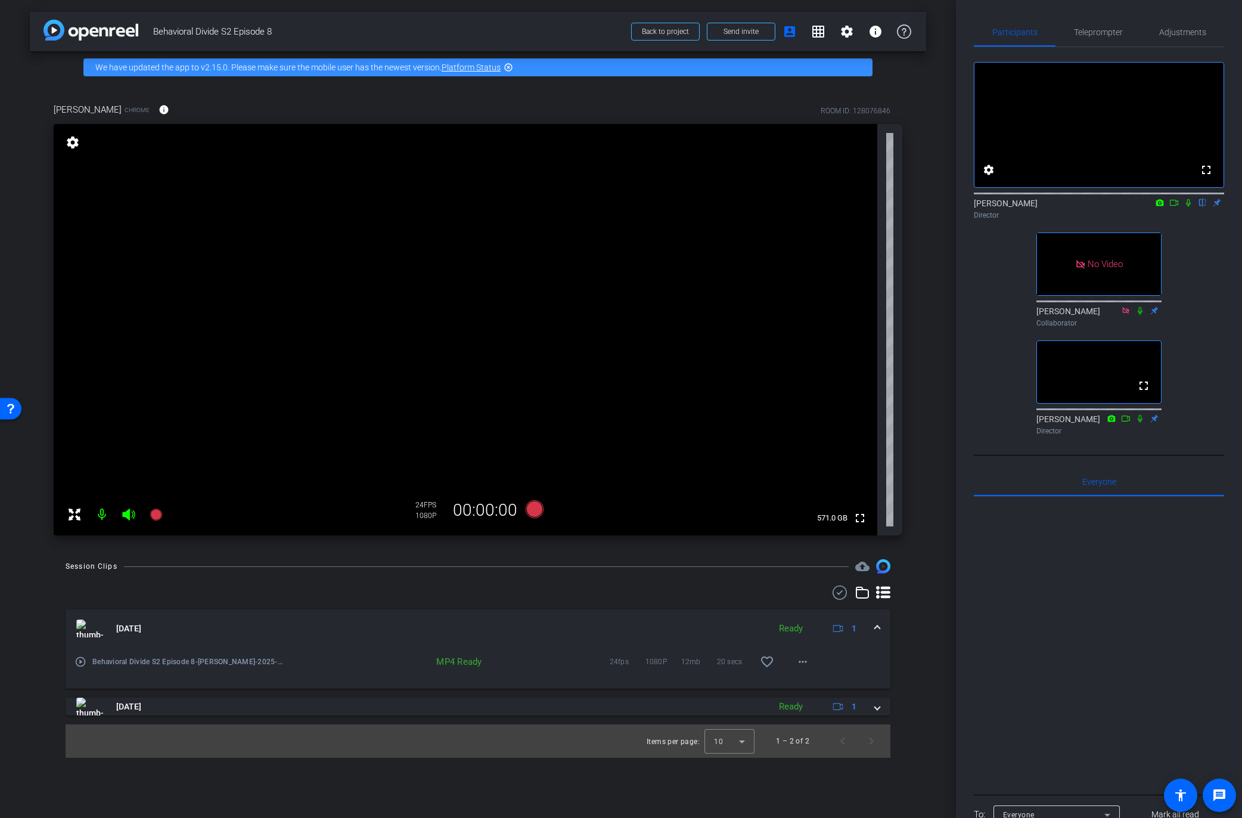
click at [538, 599] on div at bounding box center [478, 592] width 825 height 14
click at [1083, 613] on div at bounding box center [1099, 644] width 250 height 295
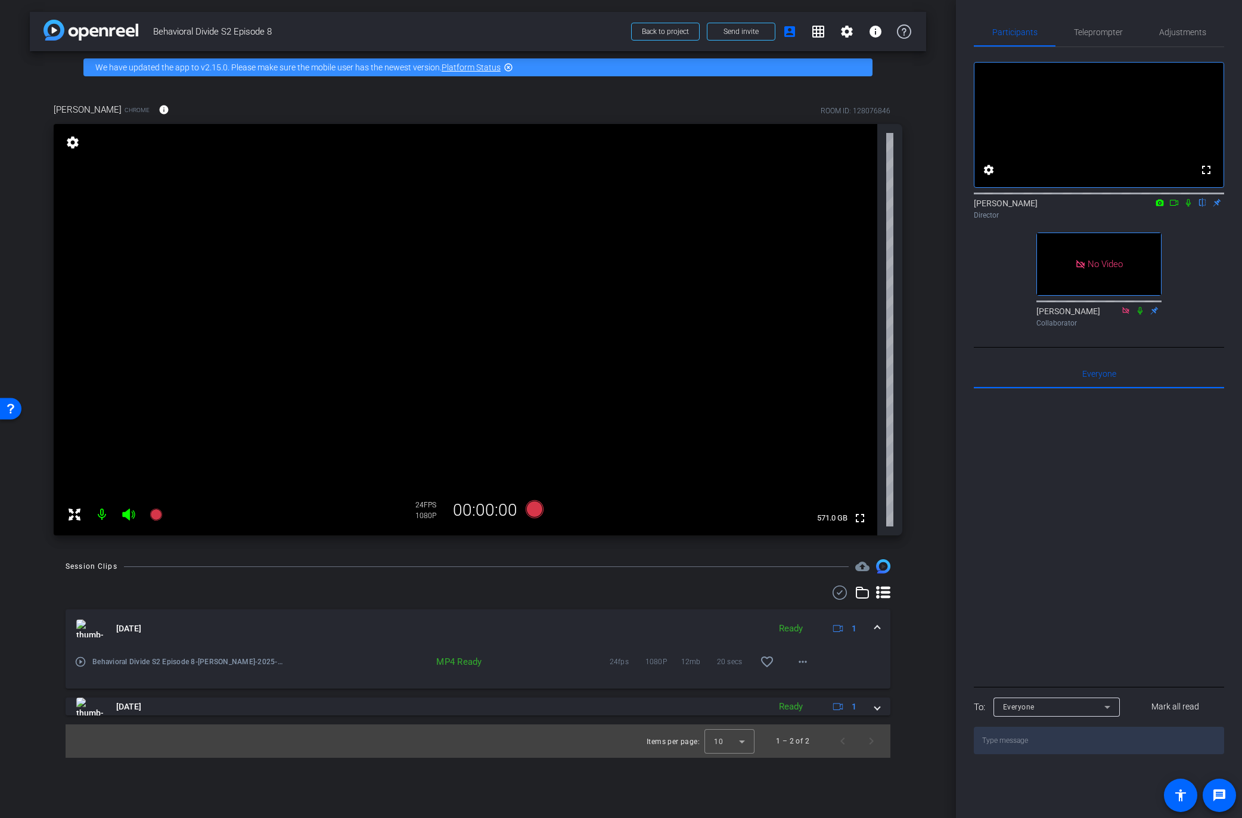
click at [1207, 298] on div "fullscreen settings Jandle Johnson flip Director No Video Ky Miller Collaborator" at bounding box center [1099, 189] width 250 height 285
click at [1111, 501] on div at bounding box center [1099, 536] width 250 height 295
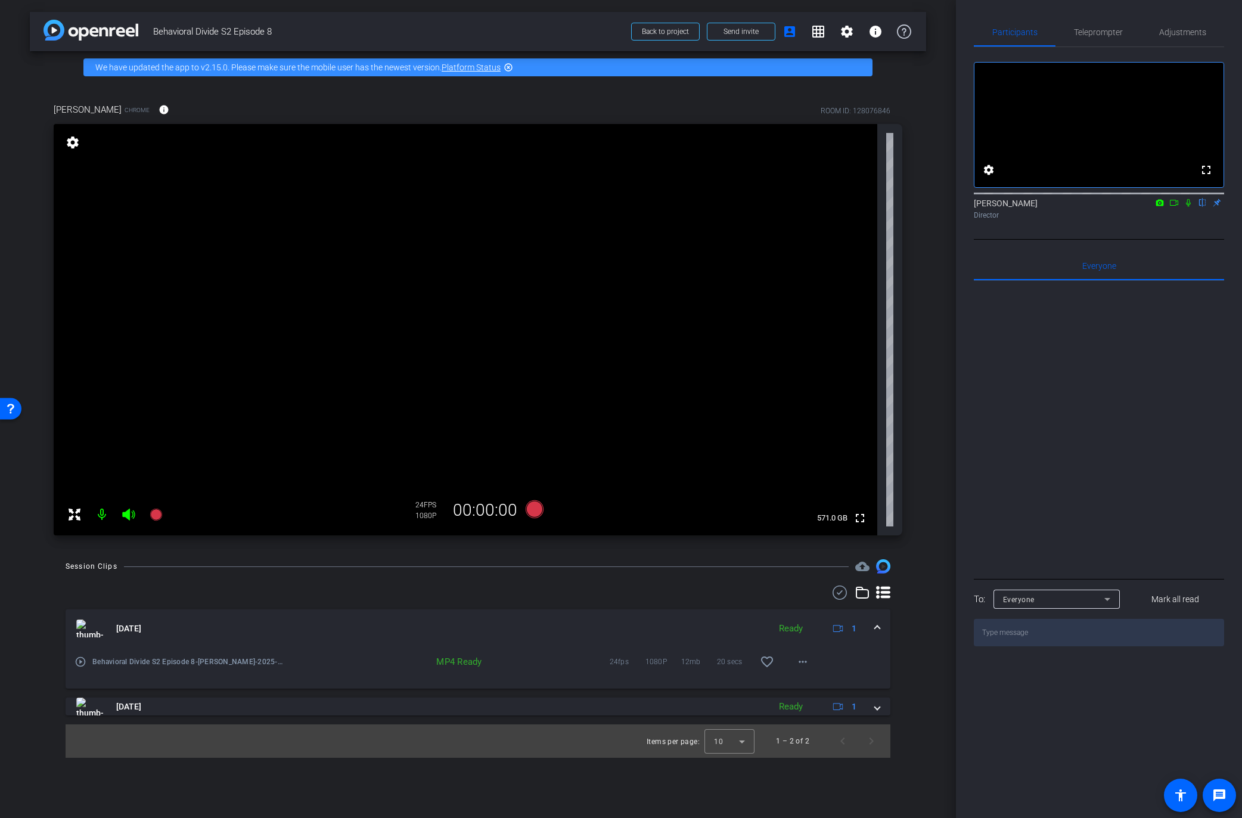
click at [918, 166] on div "Mark Meredith Chrome info ROOM ID: 128076846 fullscreen settings 571.0 GB 24 FP…" at bounding box center [478, 315] width 897 height 464
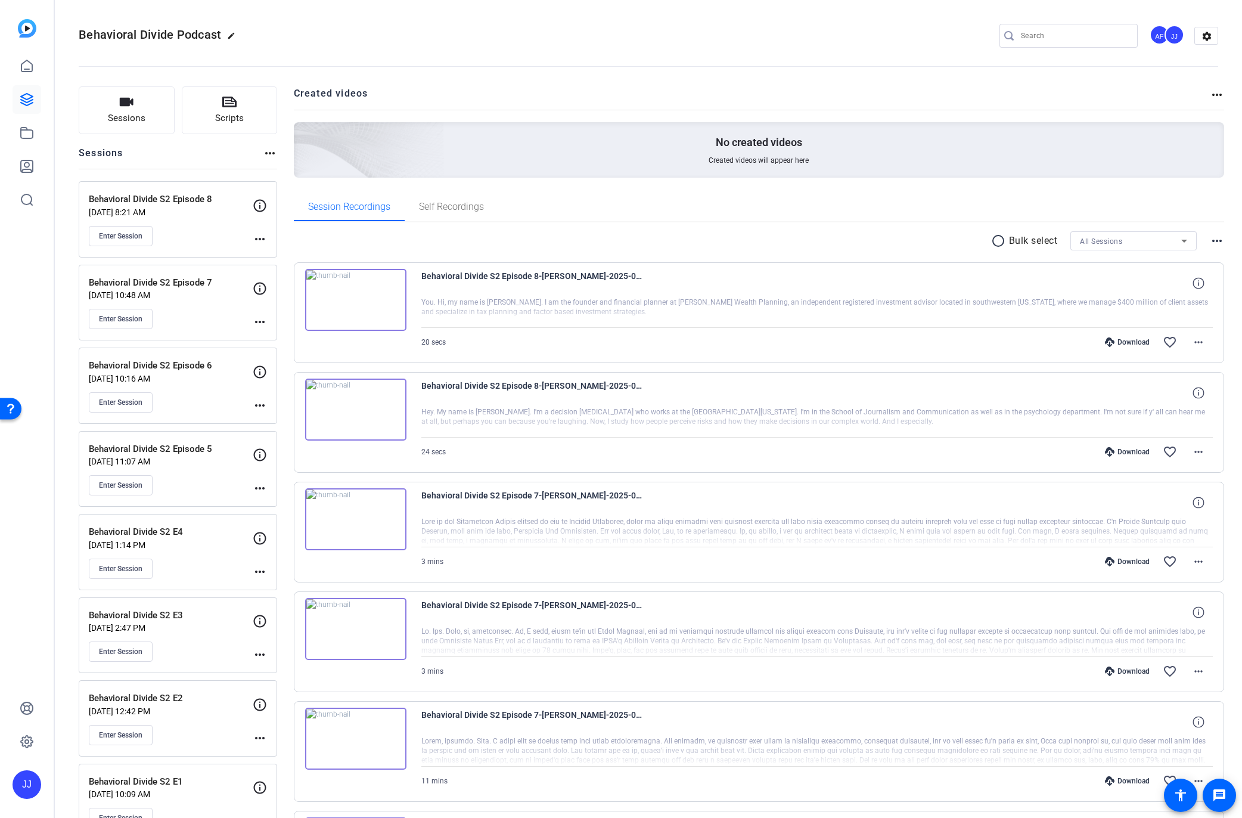
scroll to position [2, 0]
